Goal: Check status: Check status

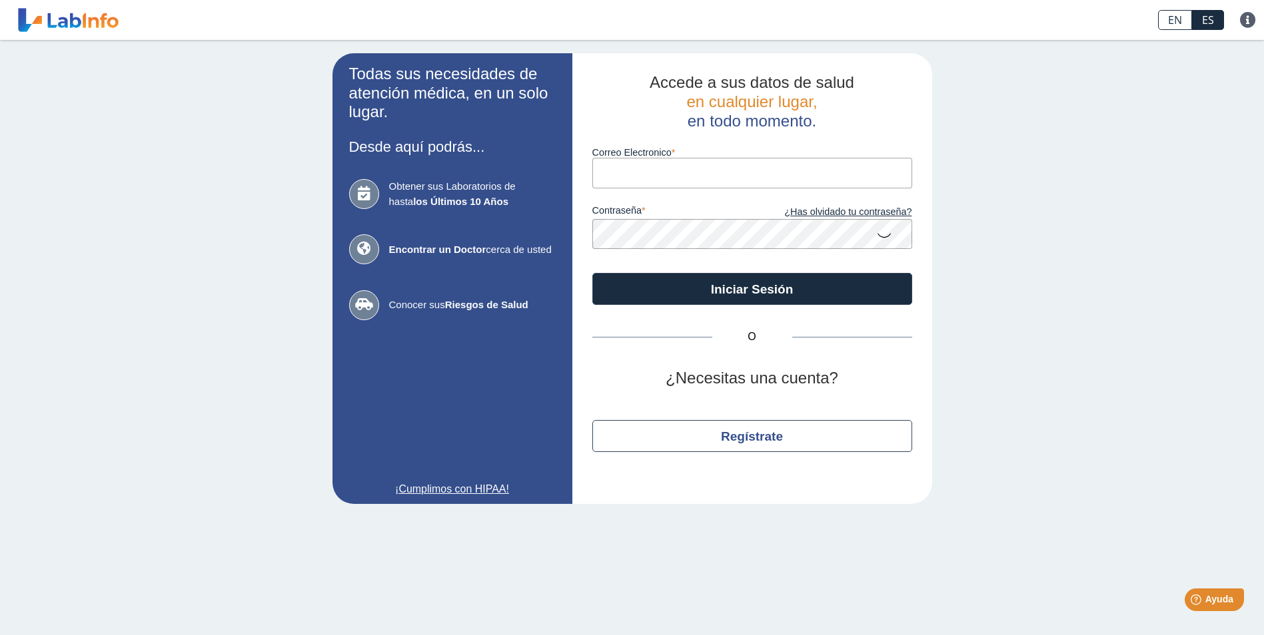
type input "[EMAIL_ADDRESS][DOMAIN_NAME]"
click at [883, 236] on icon at bounding box center [884, 235] width 16 height 26
click at [537, 237] on app-login "Todas sus necesidades de atención médica, en un solo lugar. Desde aquí podrás..…" at bounding box center [631, 278] width 599 height 451
click at [974, 324] on div "Todas sus necesidades de atención médica, en un solo lugar. Desde aquí podrás..…" at bounding box center [632, 279] width 1264 height 478
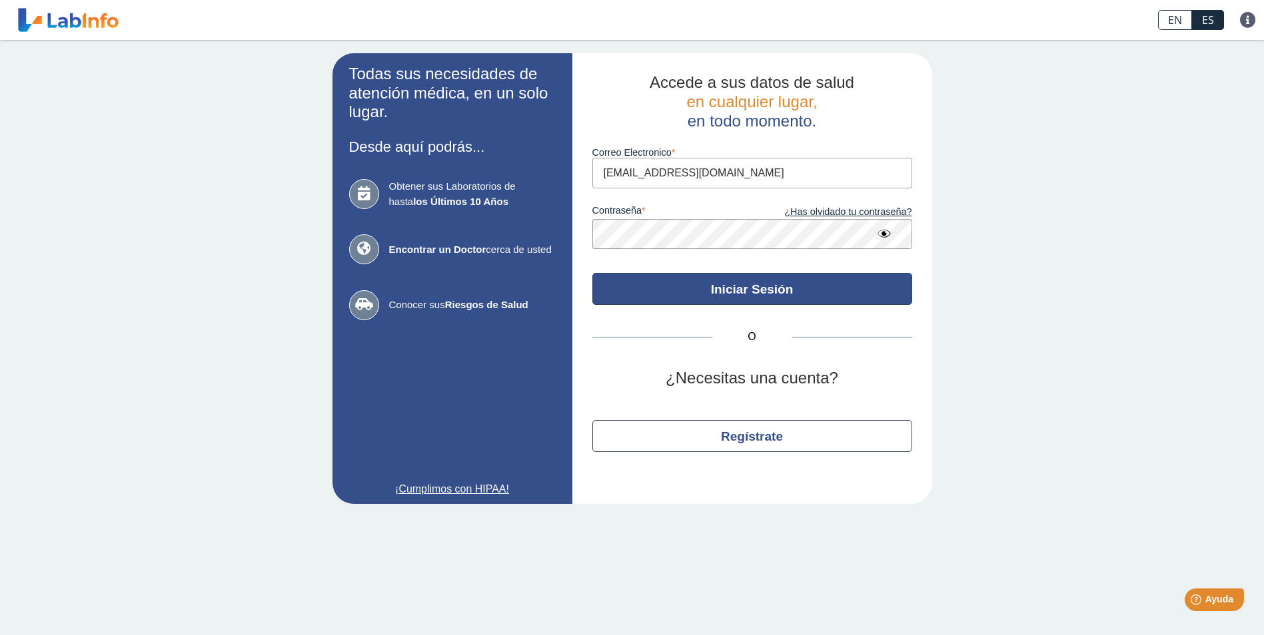
click at [805, 285] on button "Iniciar Sesión" at bounding box center [752, 289] width 320 height 32
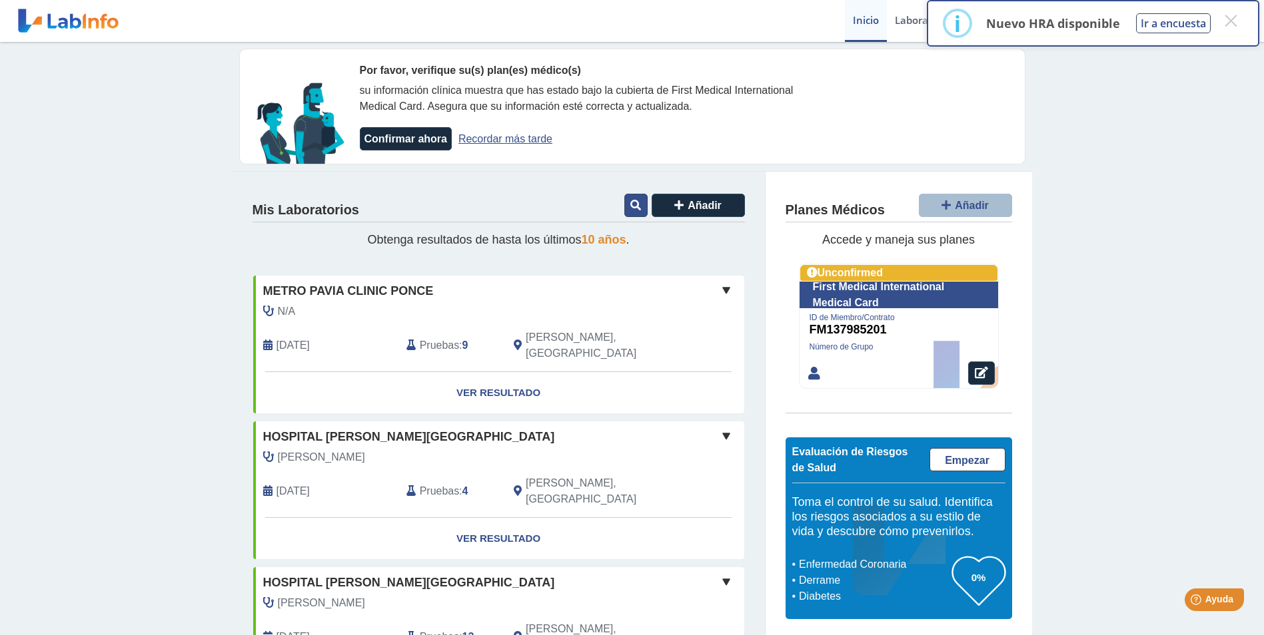
click at [630, 205] on icon at bounding box center [635, 205] width 11 height 11
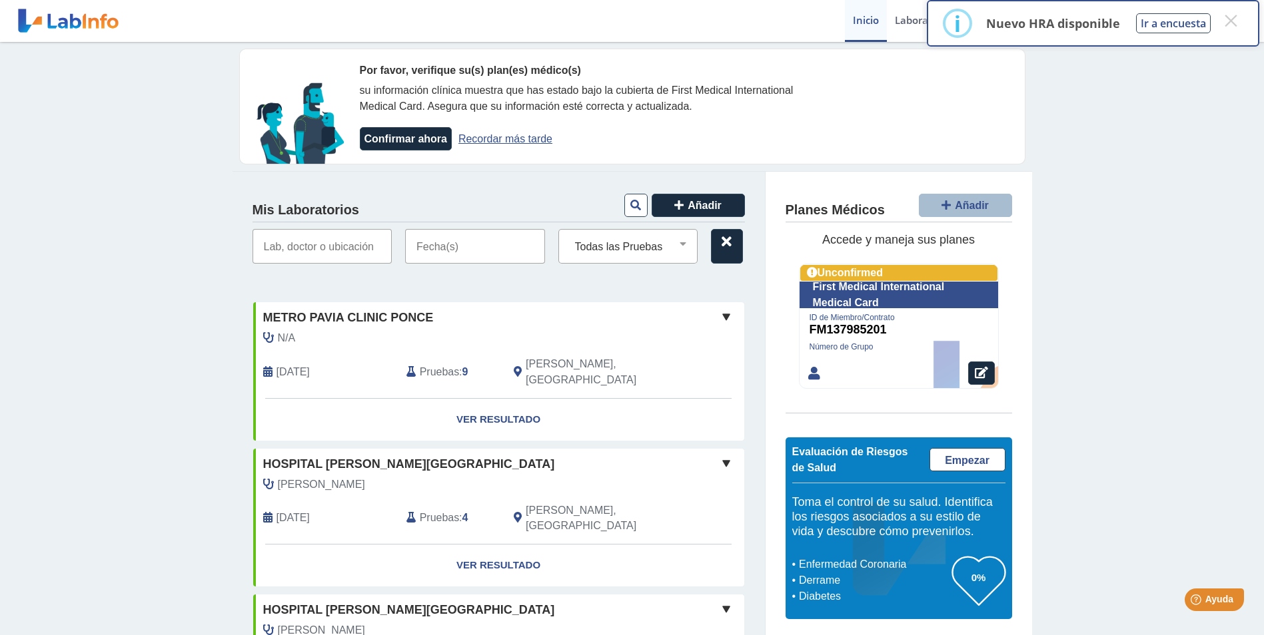
click at [298, 247] on input "text" at bounding box center [322, 246] width 140 height 35
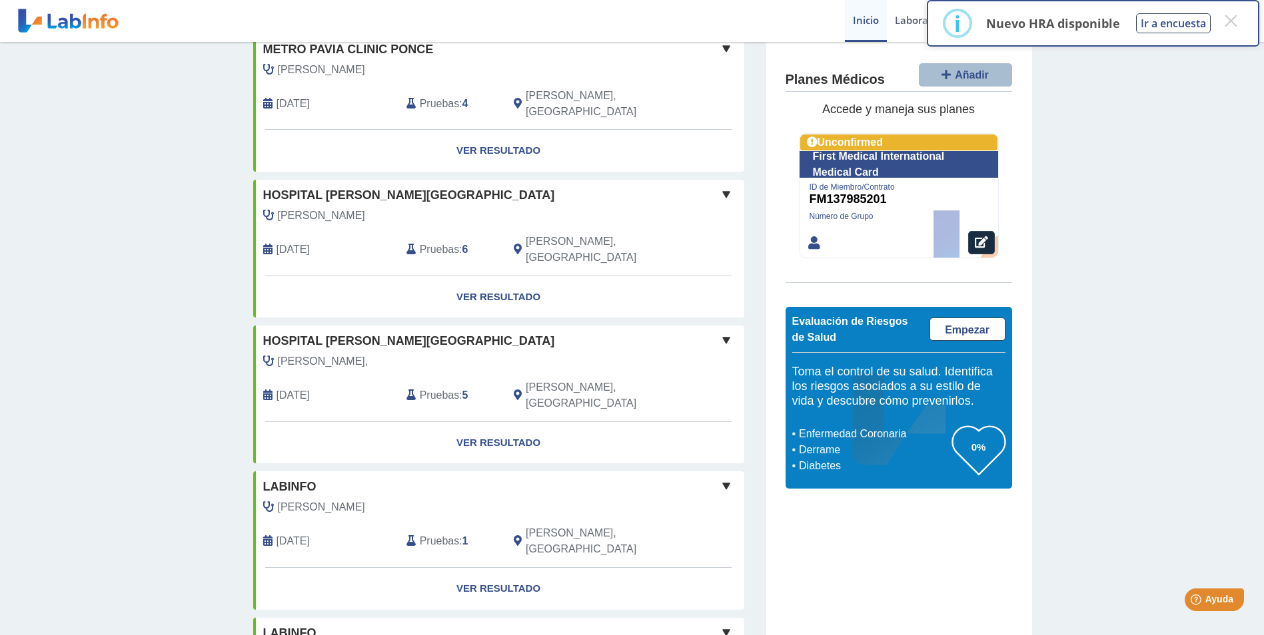
scroll to position [1044, 0]
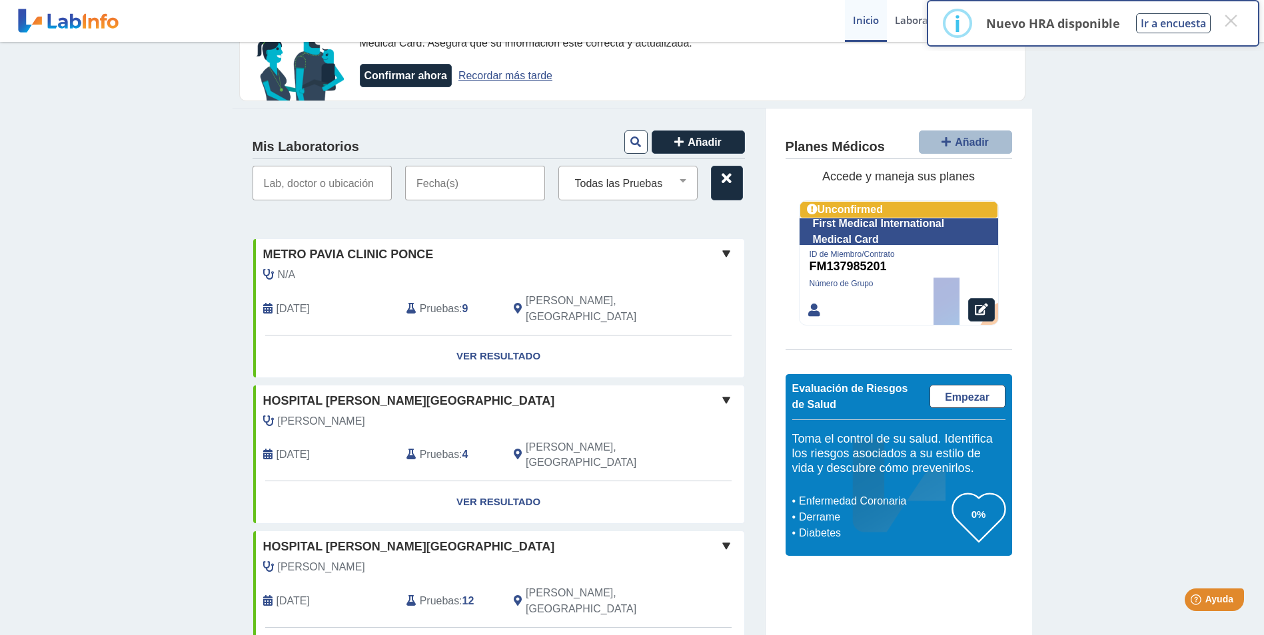
scroll to position [0, 0]
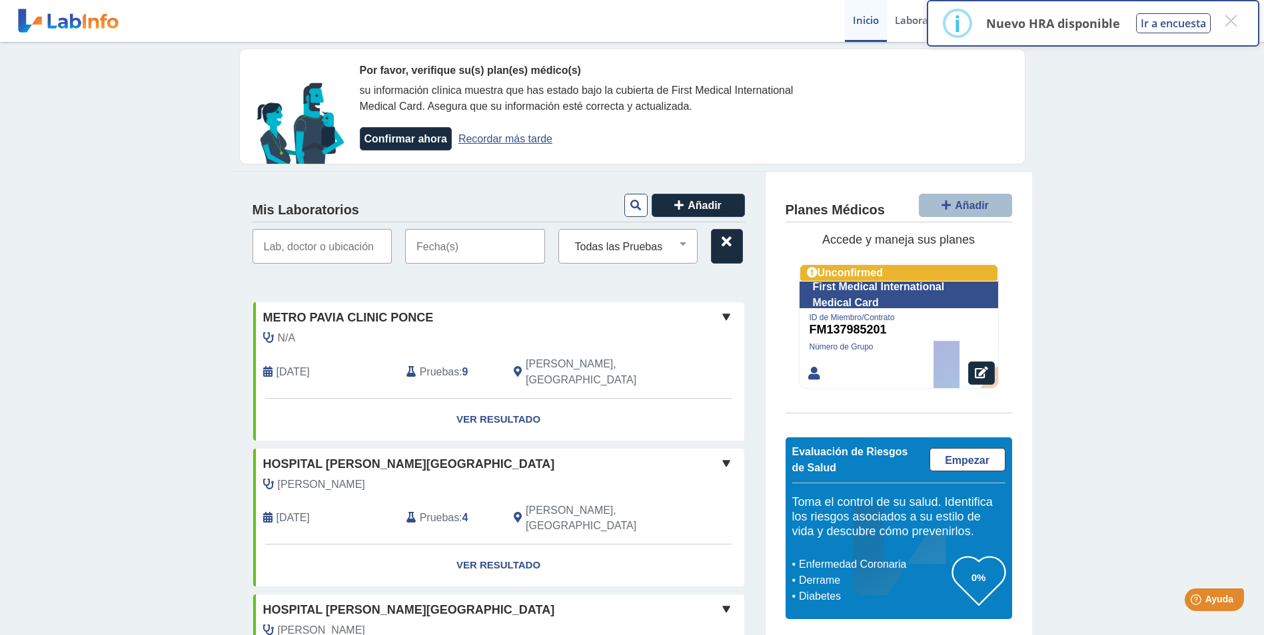
click at [466, 251] on input "text" at bounding box center [475, 246] width 140 height 35
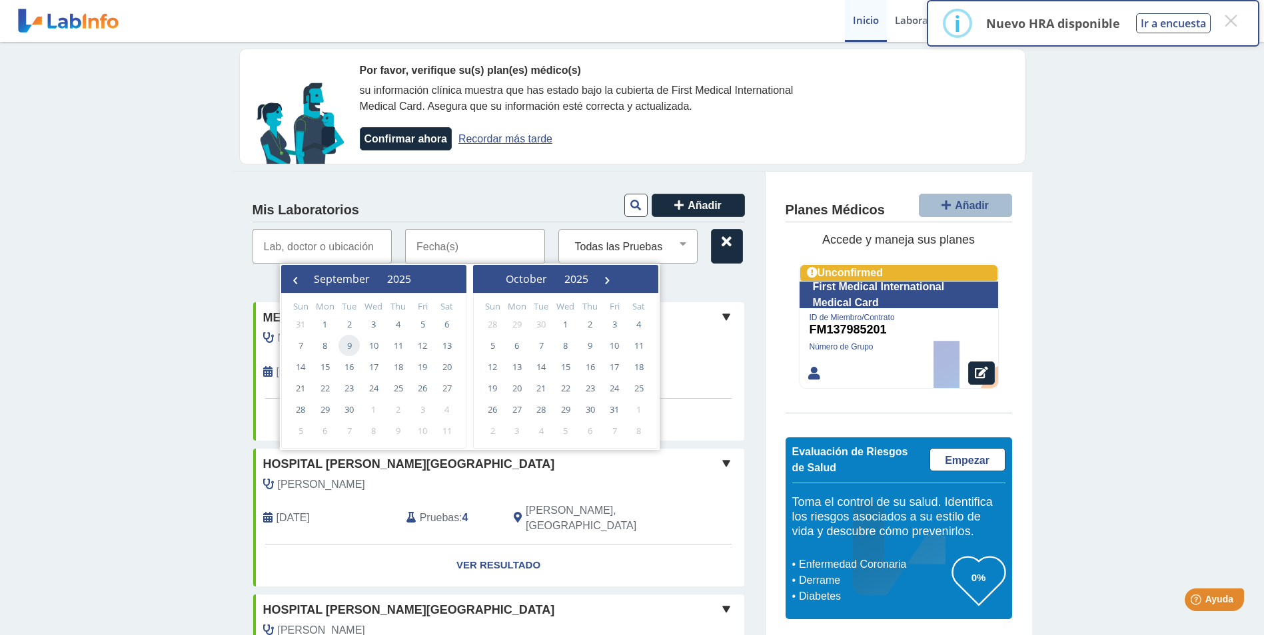
click at [348, 340] on span "9" at bounding box center [348, 345] width 21 height 21
click at [345, 351] on span "9" at bounding box center [348, 345] width 21 height 21
type input "[DATE] - [DATE]"
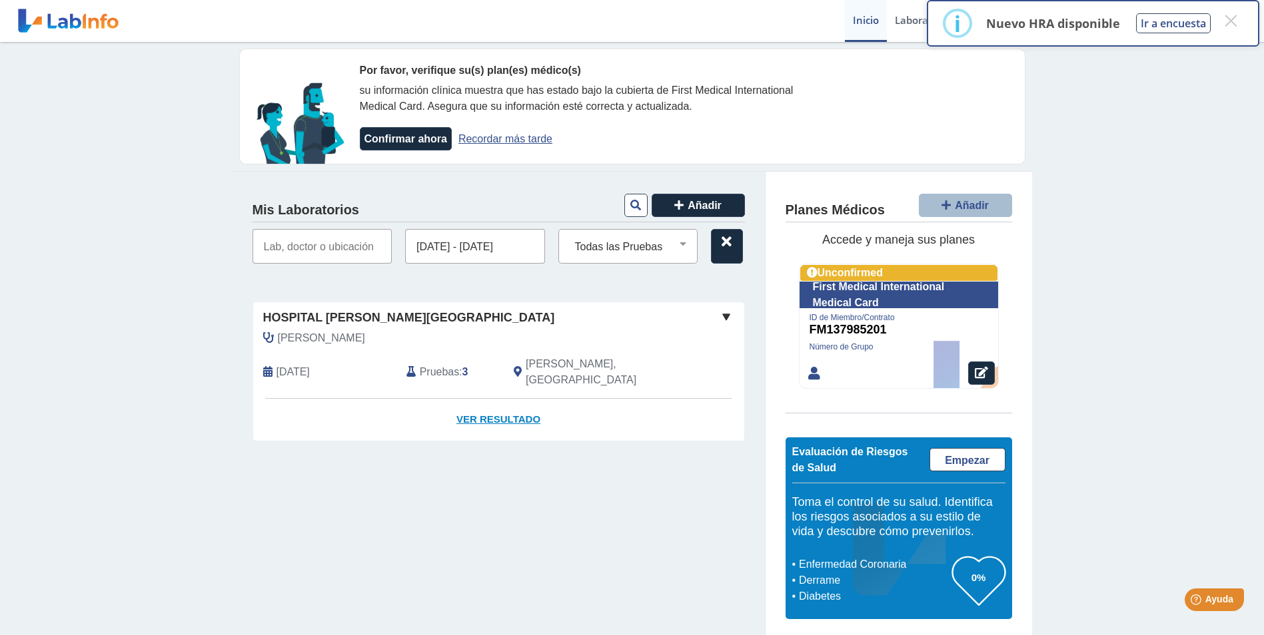
click at [459, 399] on link "Ver Resultado" at bounding box center [498, 420] width 491 height 42
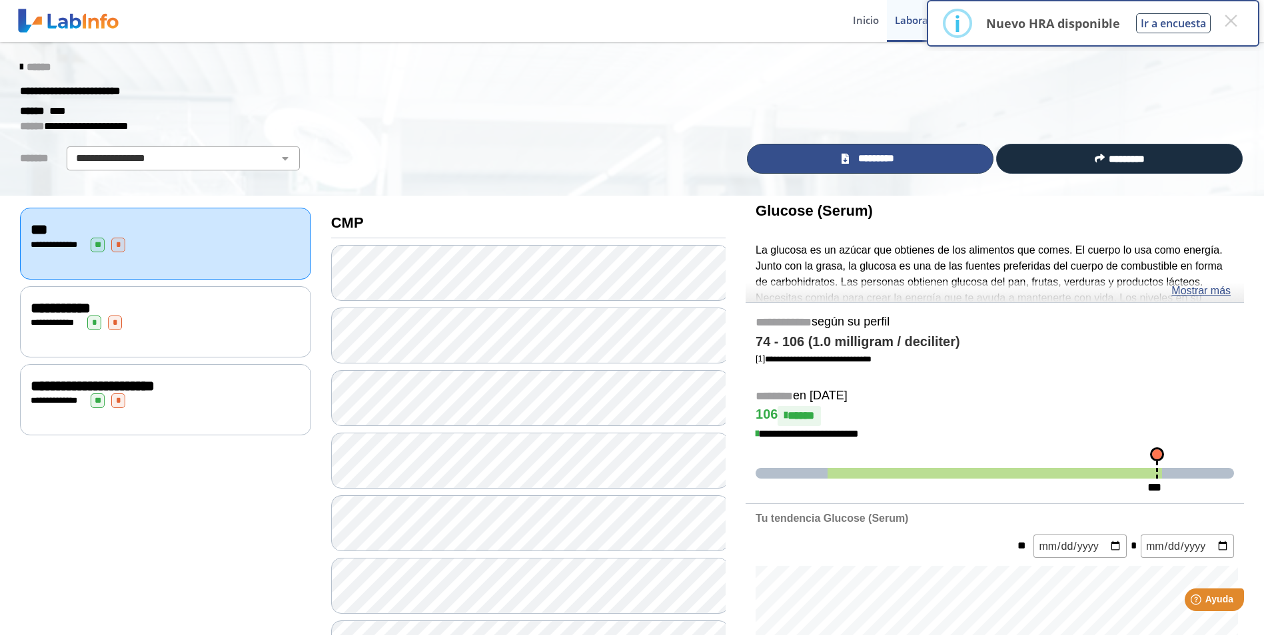
click at [867, 157] on span "*********" at bounding box center [876, 158] width 46 height 15
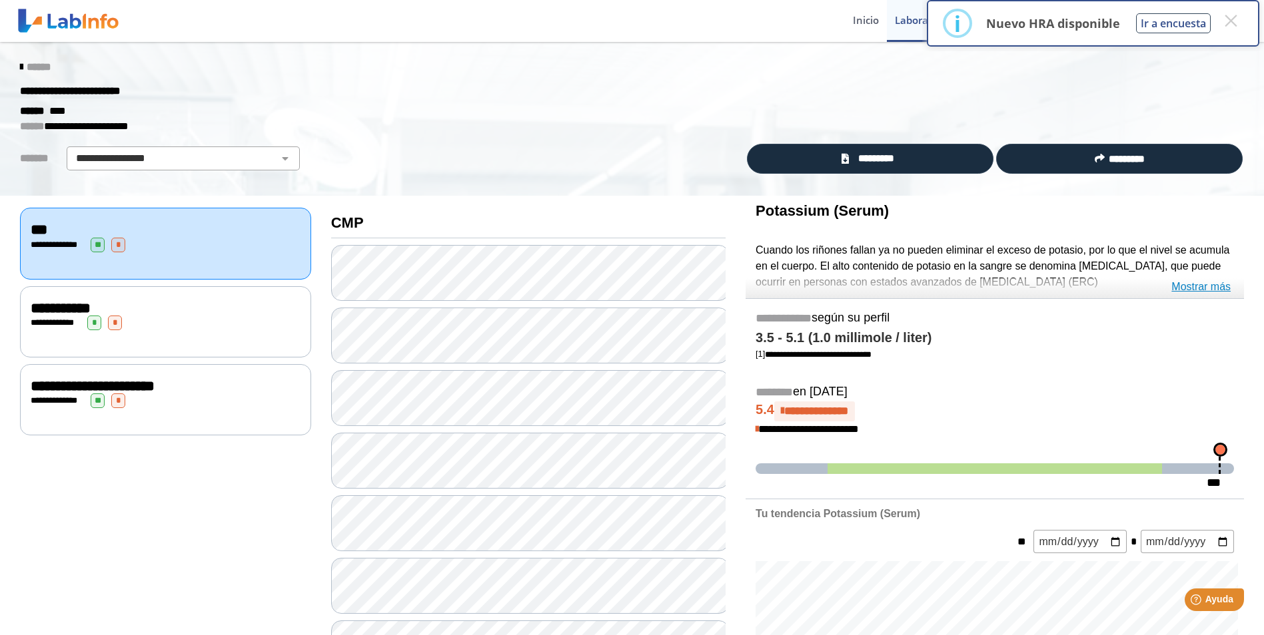
click at [1191, 284] on link "Mostrar más" at bounding box center [1200, 287] width 59 height 16
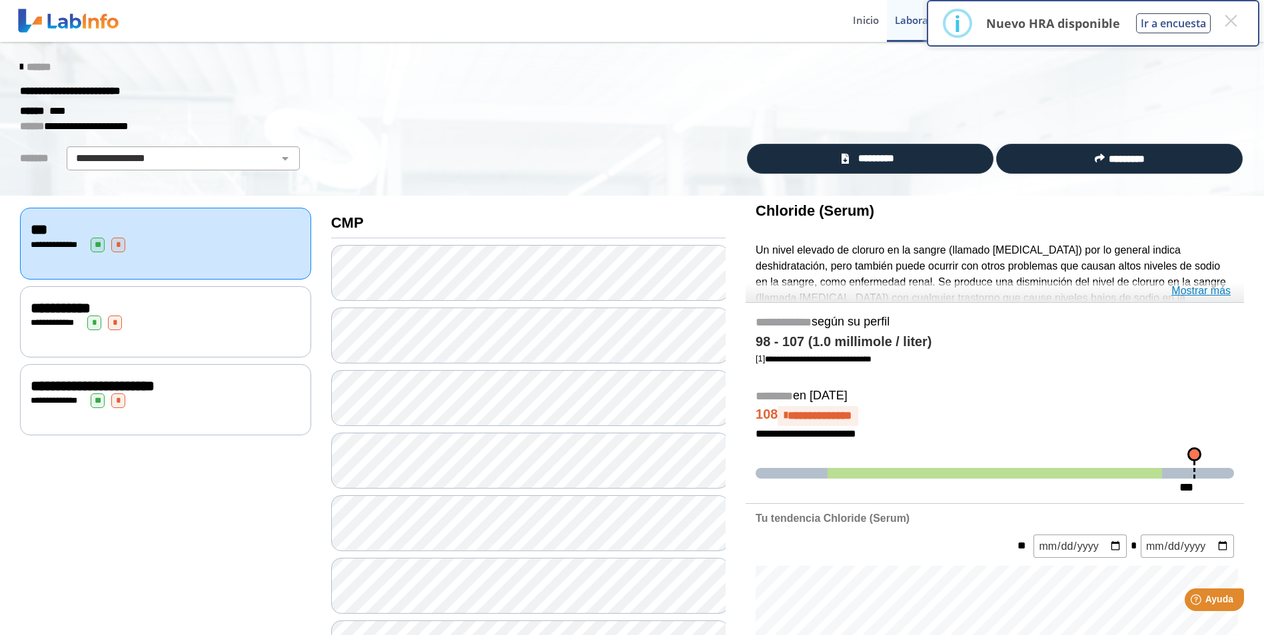
click at [1189, 285] on link "Mostrar más" at bounding box center [1200, 291] width 59 height 16
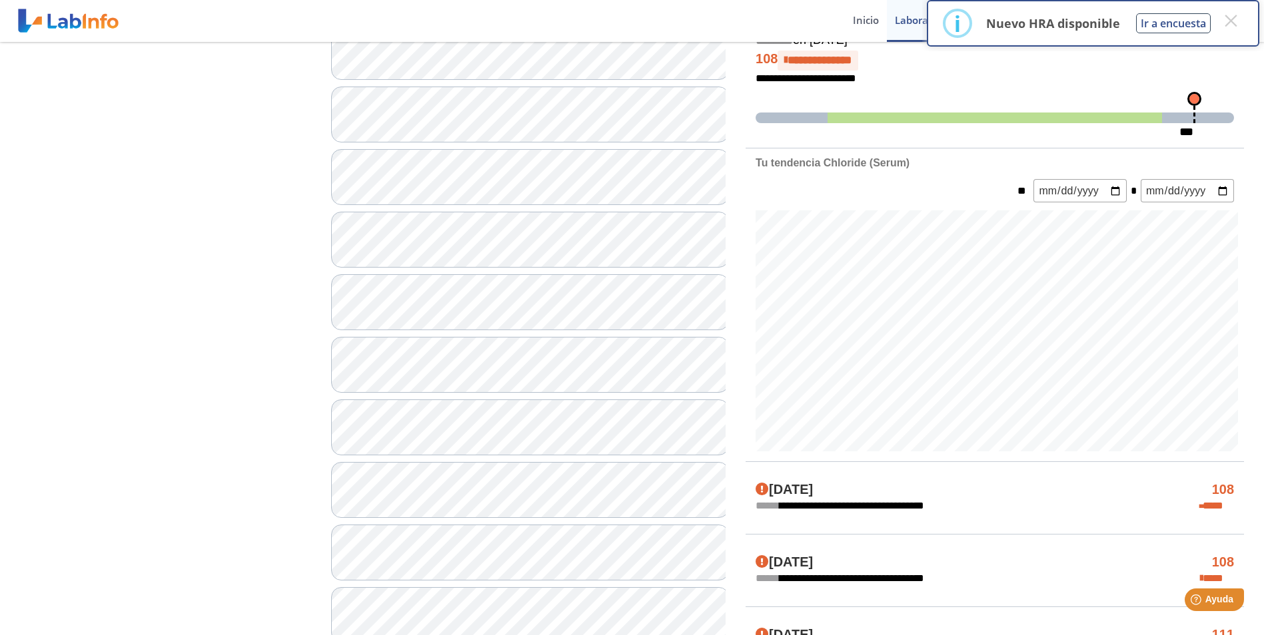
scroll to position [349, 0]
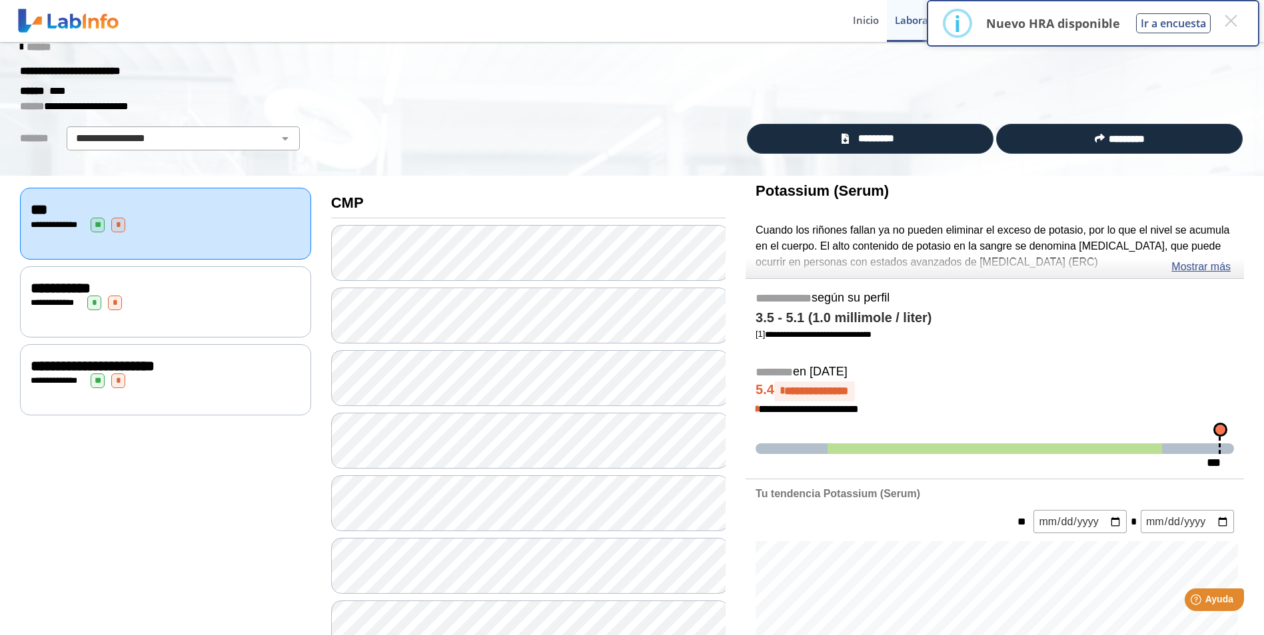
scroll to position [16, 0]
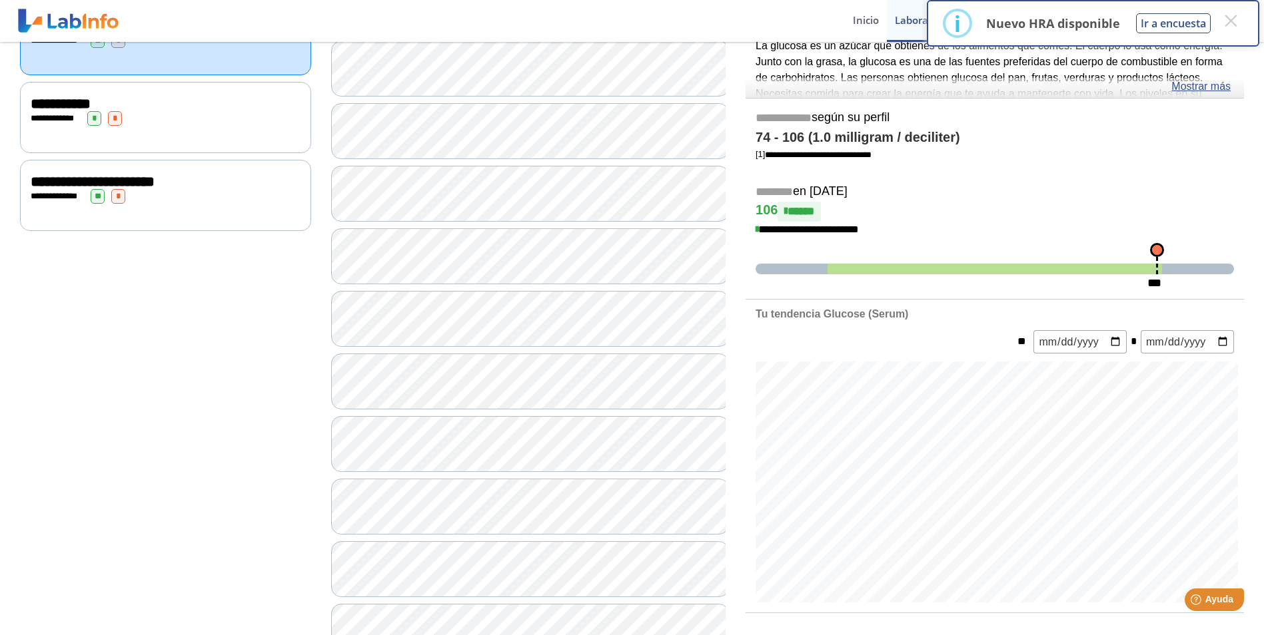
scroll to position [83, 0]
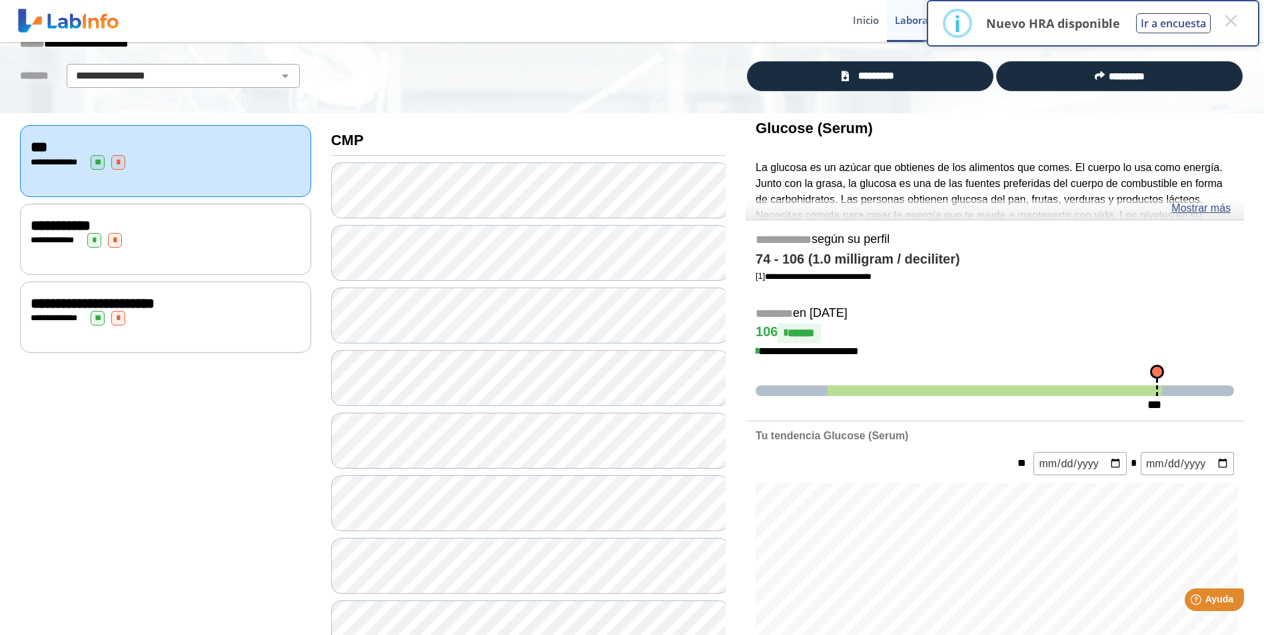
click at [39, 236] on span "**********" at bounding box center [55, 240] width 37 height 9
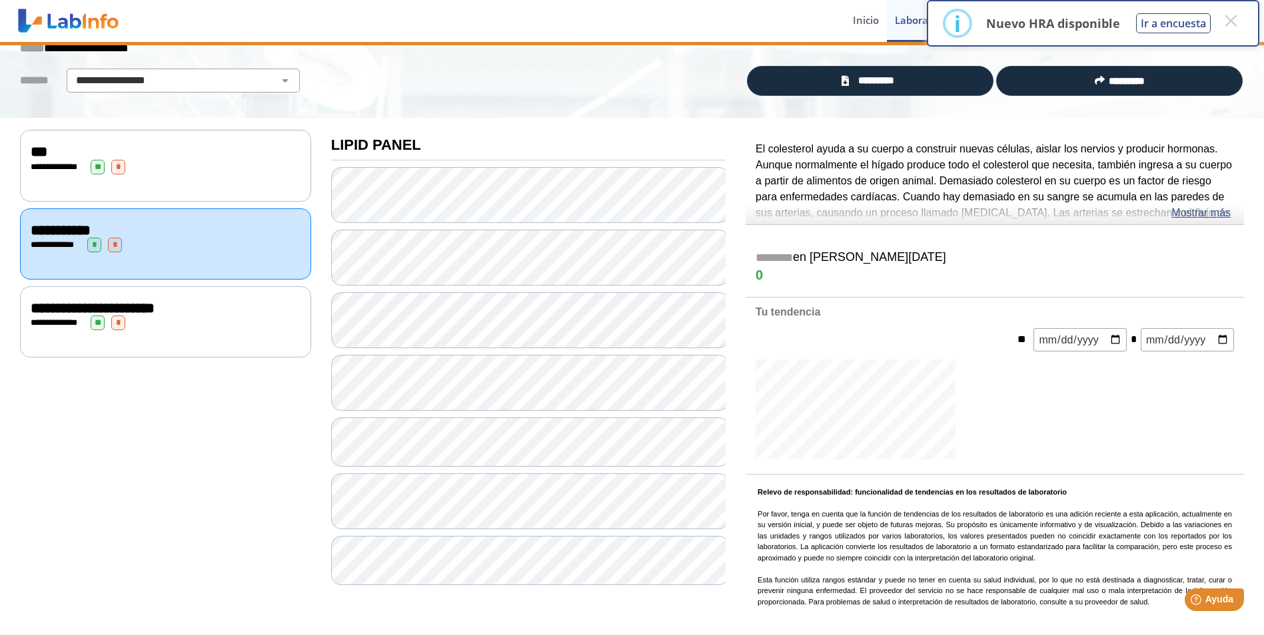
scroll to position [83, 0]
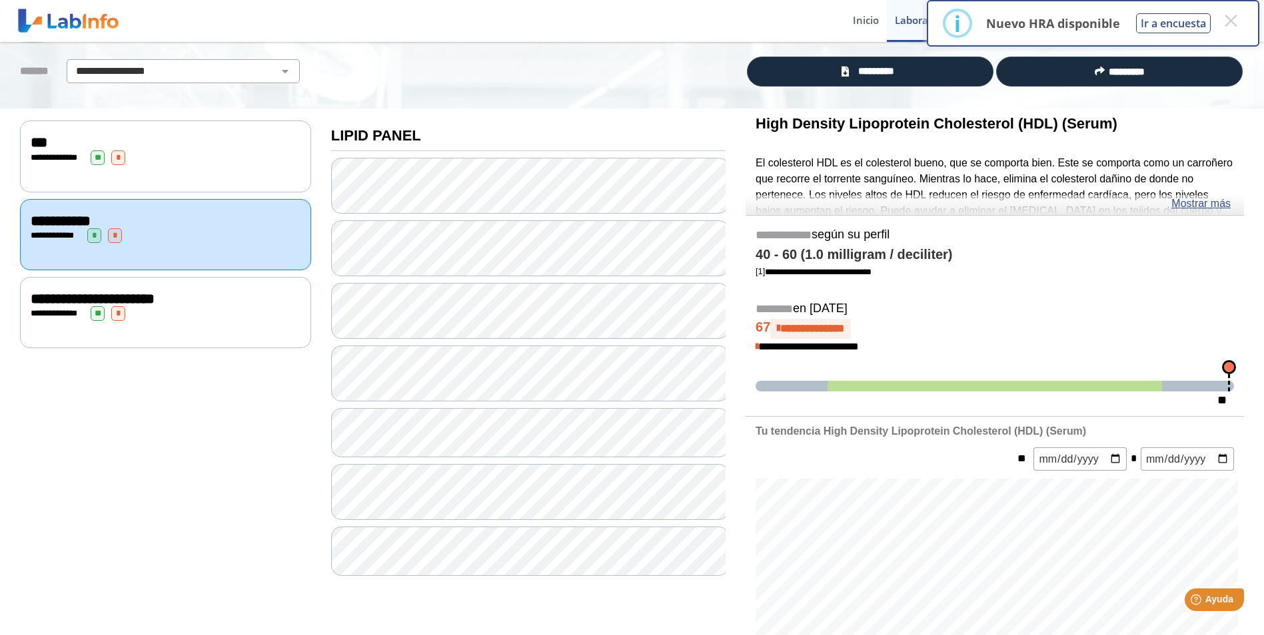
scroll to position [83, 0]
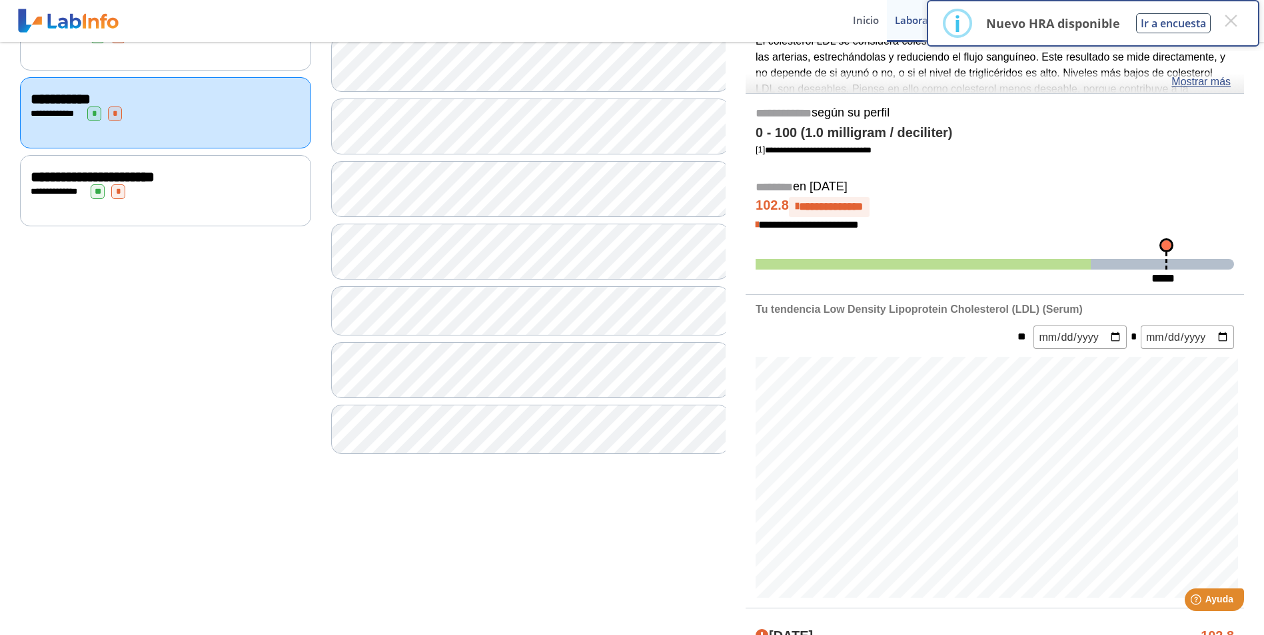
scroll to position [149, 0]
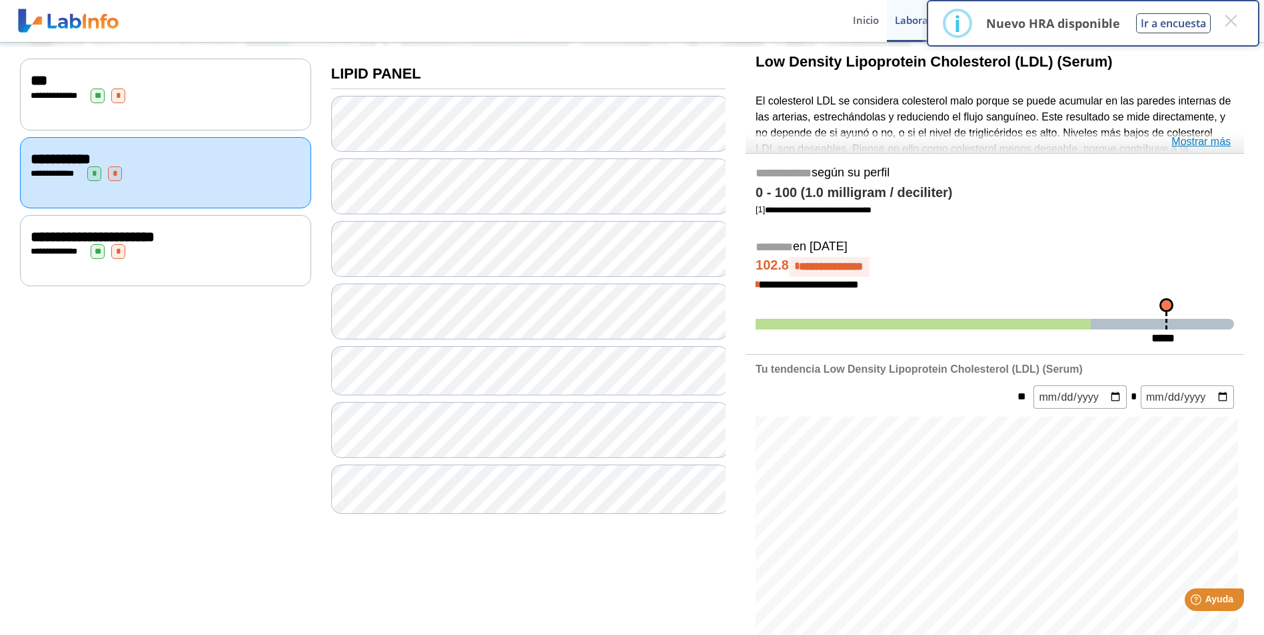
click at [1202, 137] on link "Mostrar más" at bounding box center [1200, 142] width 59 height 16
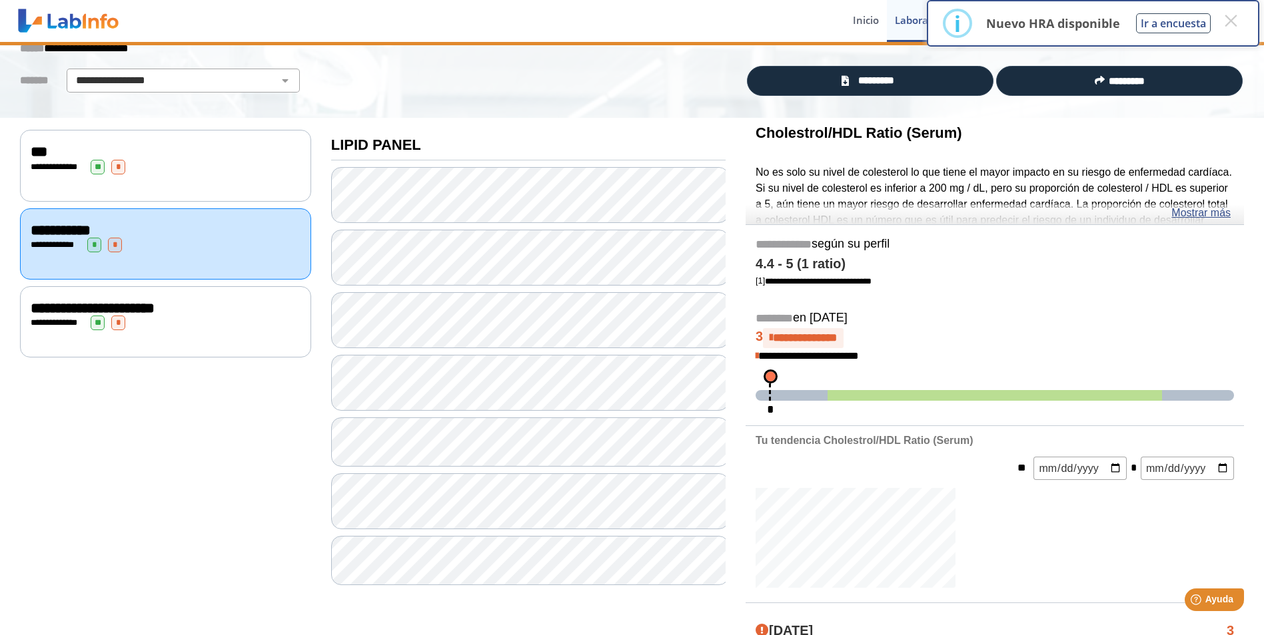
scroll to position [149, 0]
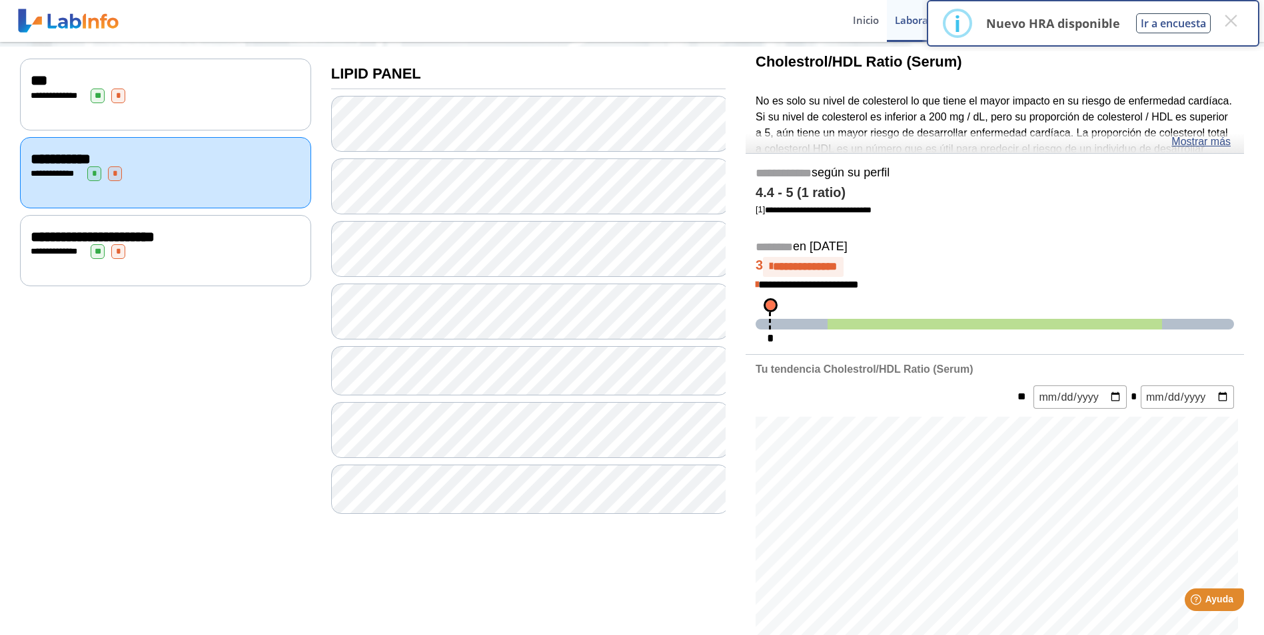
click at [87, 223] on div "**********" at bounding box center [165, 250] width 291 height 71
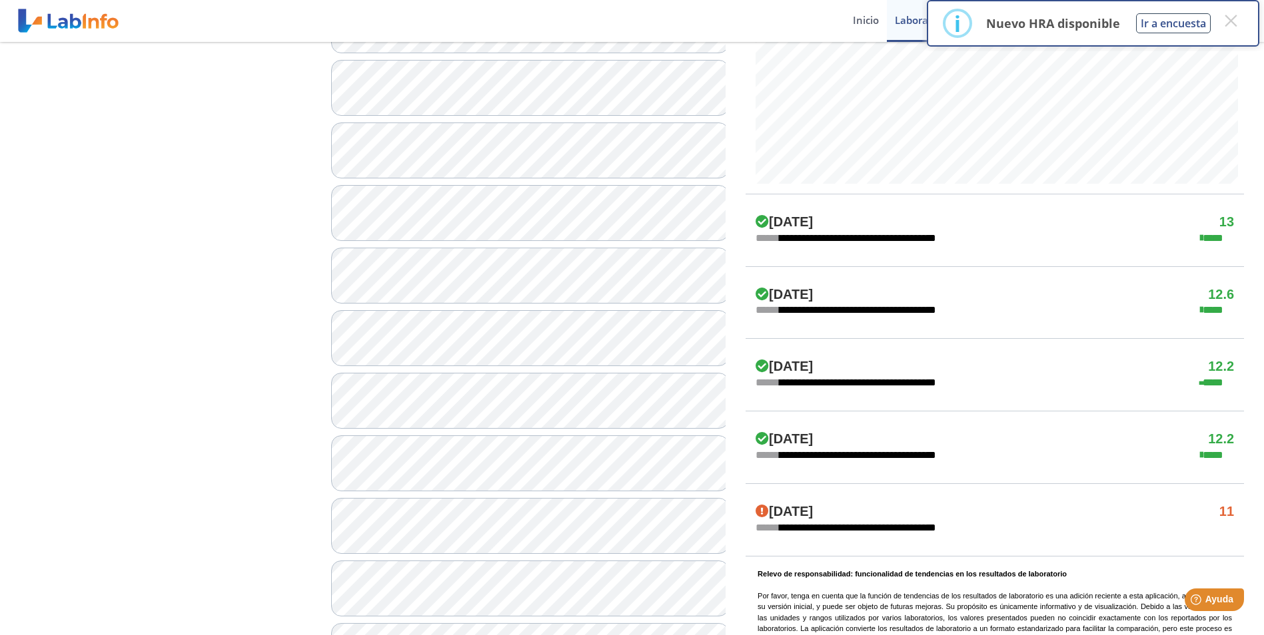
scroll to position [599, 0]
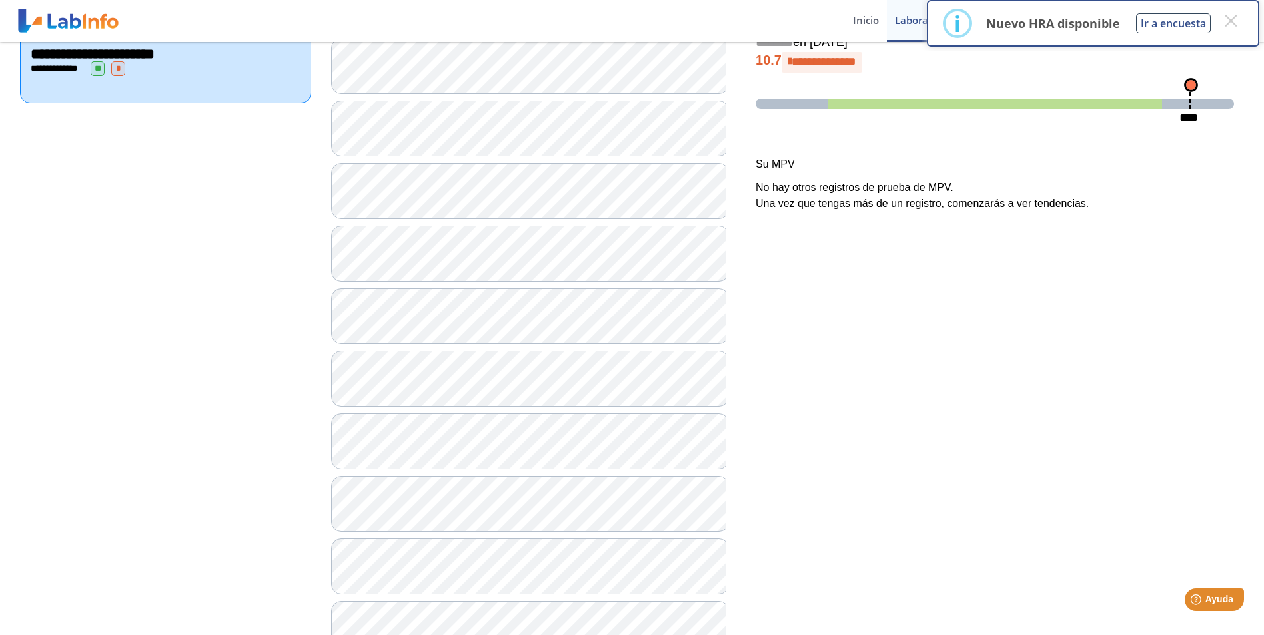
scroll to position [333, 0]
